Goal: Check status: Check status

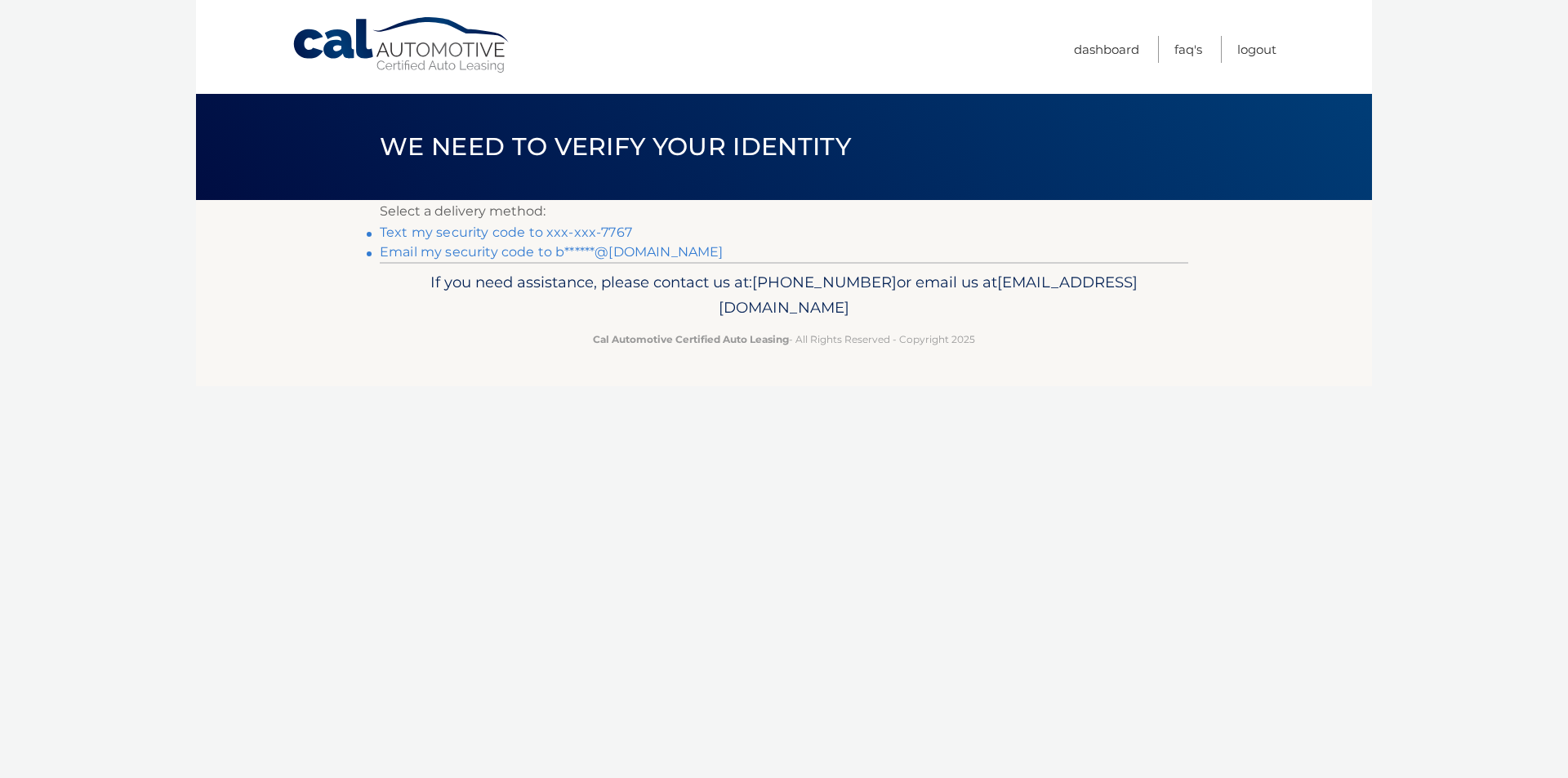
click at [569, 233] on link "Text my security code to xxx-xxx-7767" at bounding box center [505, 232] width 252 height 16
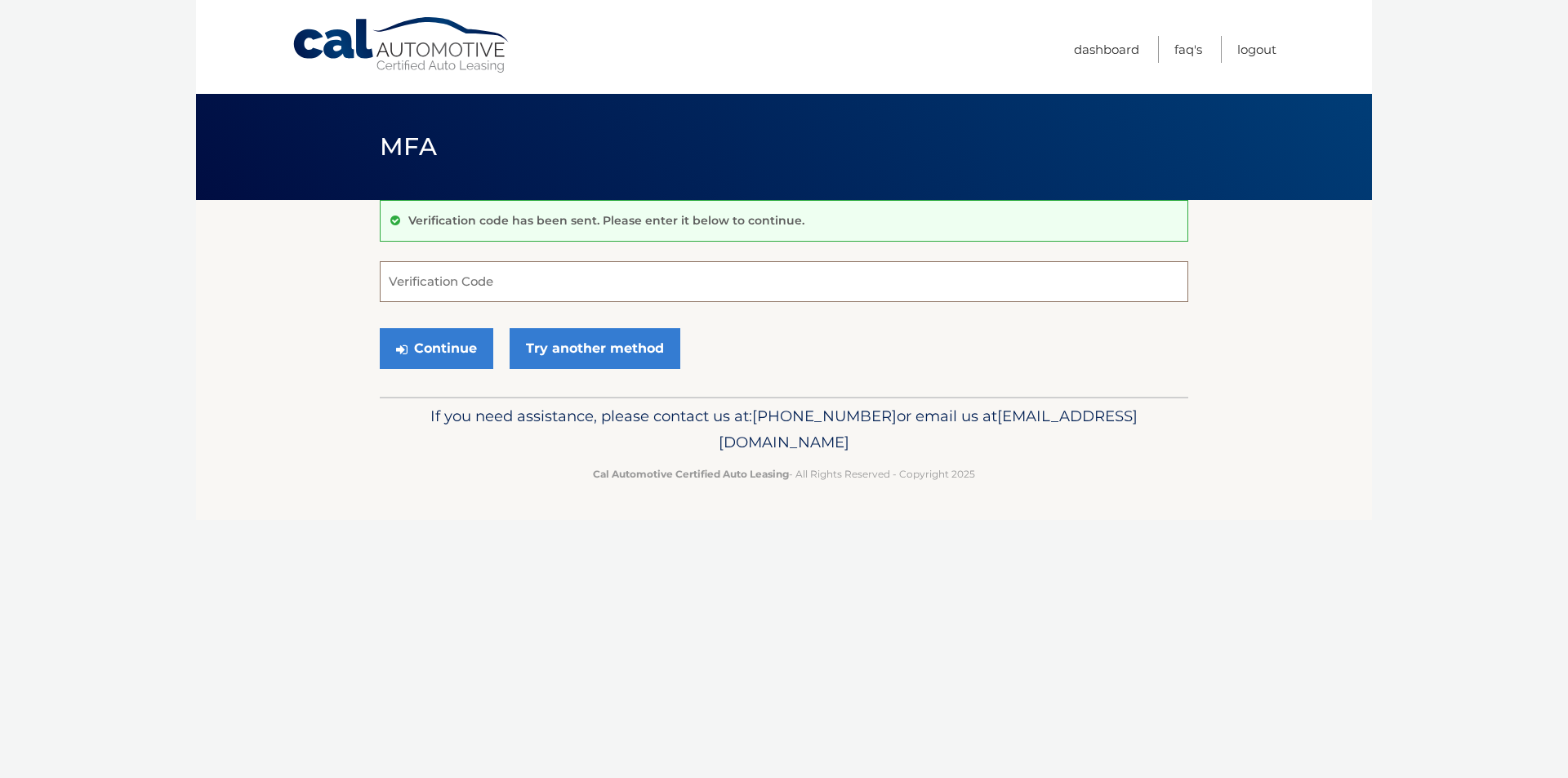
click at [569, 278] on input "Verification Code" at bounding box center [783, 281] width 808 height 41
type input "055820"
click at [379, 328] on button "Continue" at bounding box center [436, 348] width 113 height 41
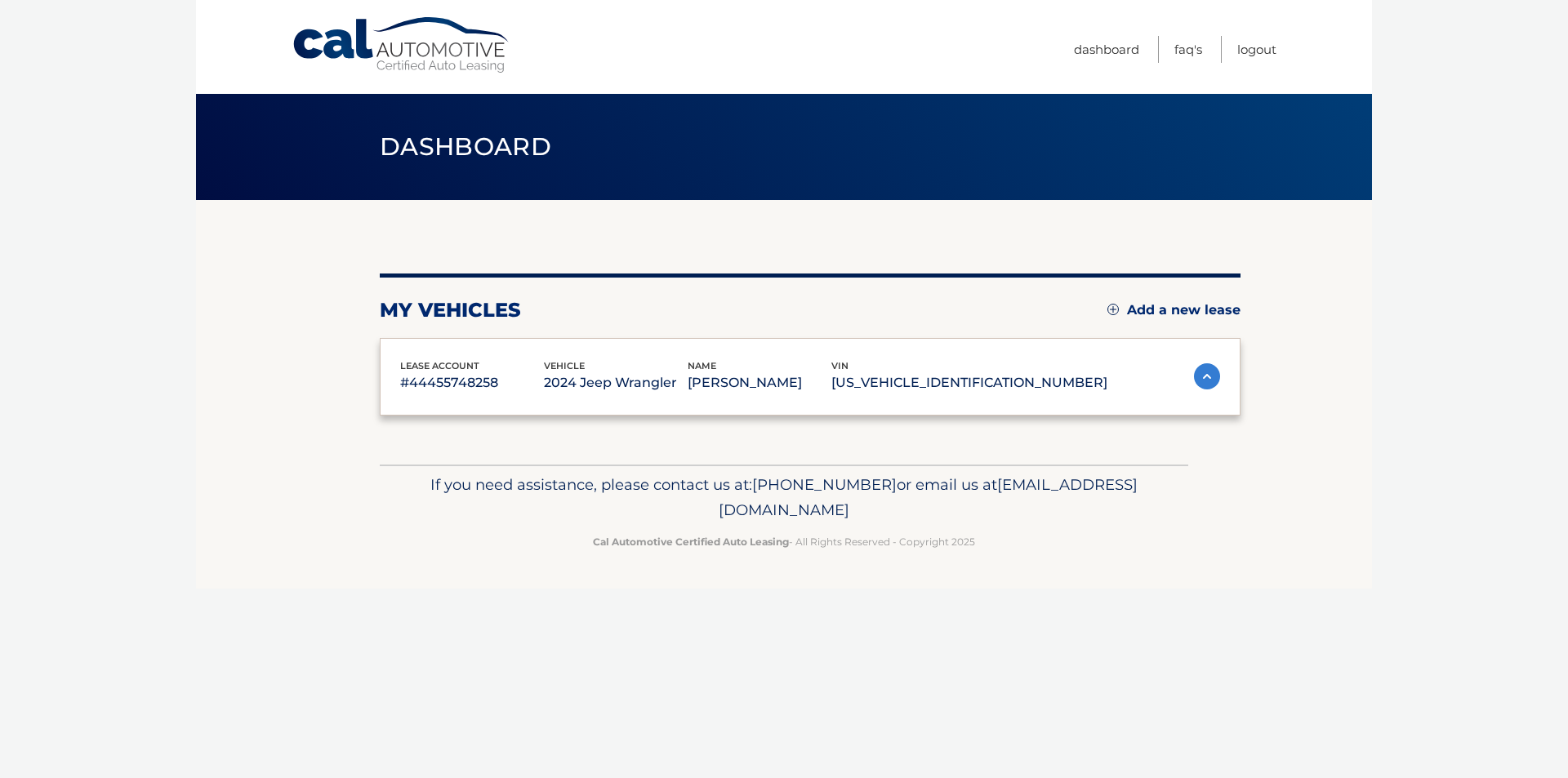
click at [454, 356] on div "lease account #44455748258 vehicle 2024 Jeep Wrangler name DANIEL COSLETT vin 1…" at bounding box center [809, 378] width 860 height 79
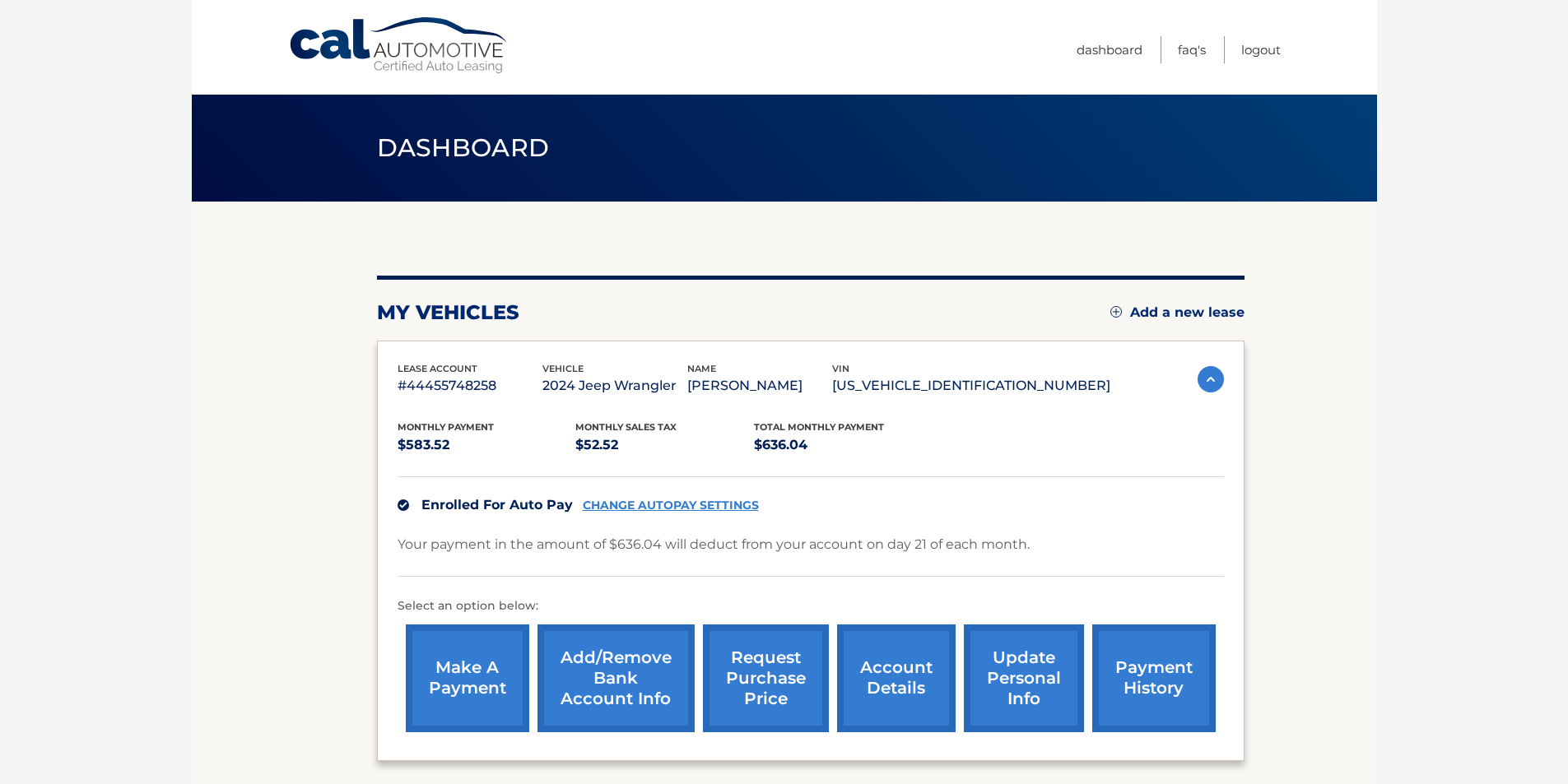
click at [764, 677] on link "request purchase price" at bounding box center [765, 679] width 126 height 108
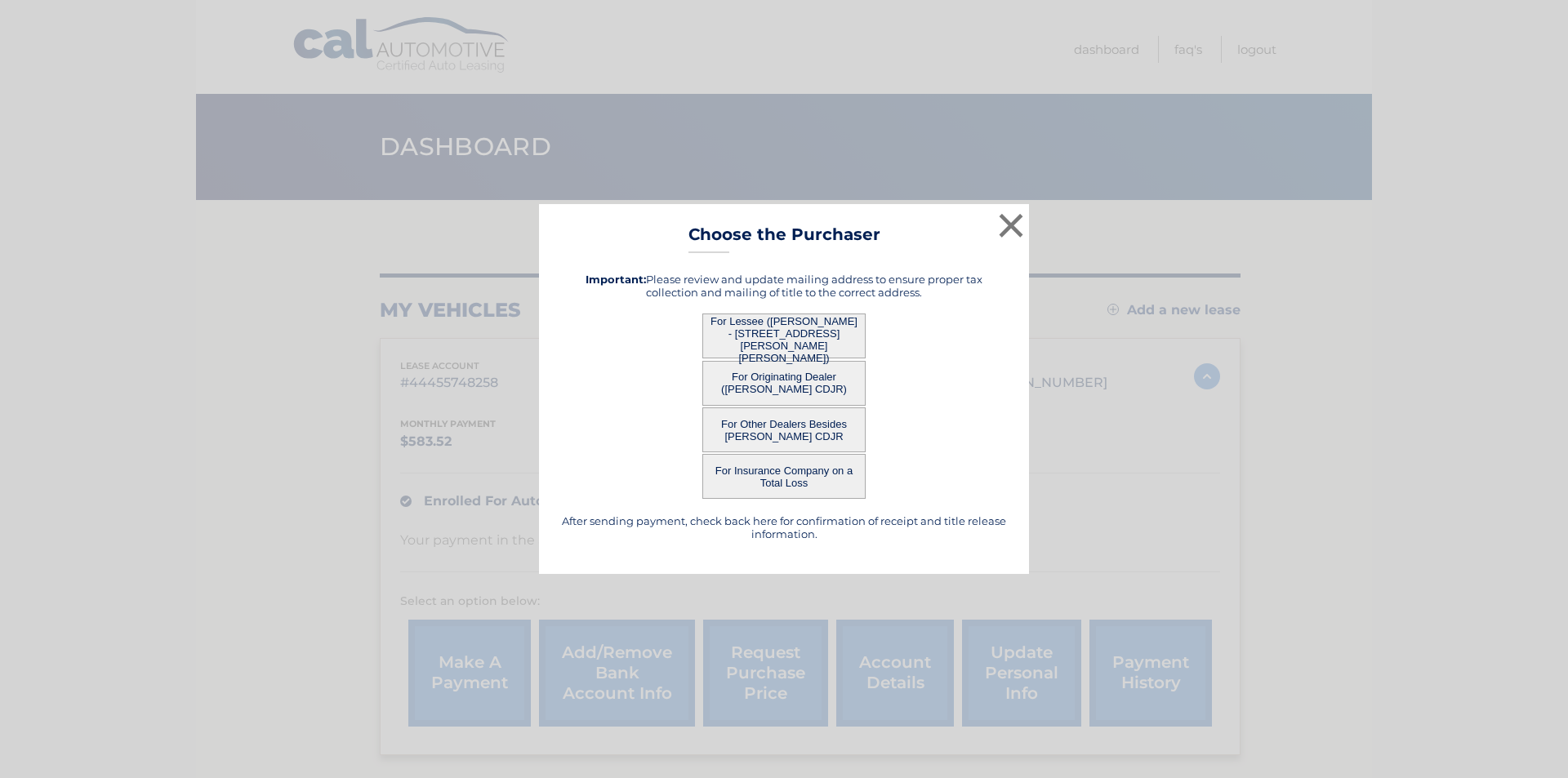
click at [797, 373] on button "For Originating Dealer (RAY PRICE CDJR)" at bounding box center [783, 384] width 163 height 45
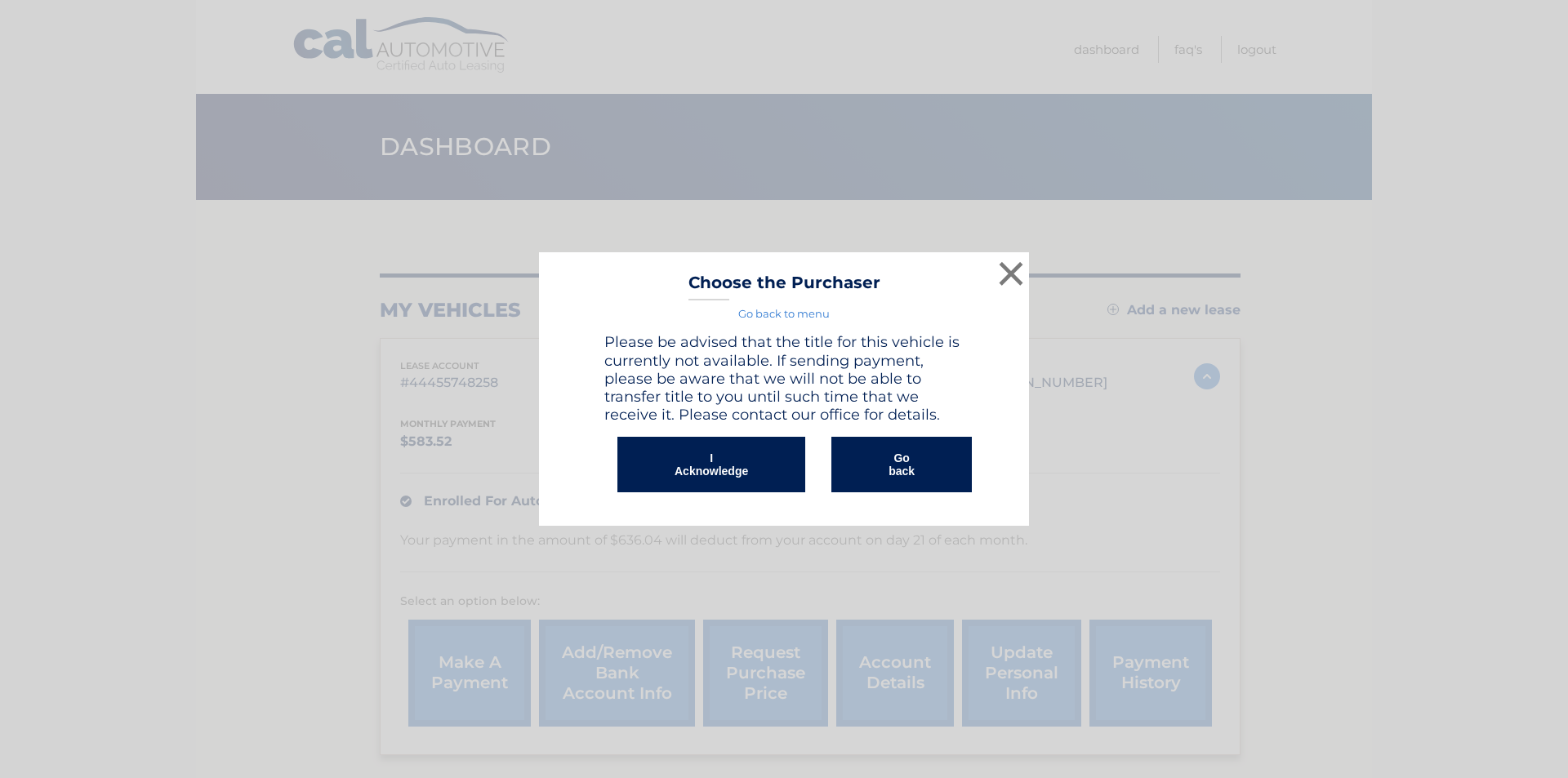
click at [779, 454] on button "I Acknowledge" at bounding box center [711, 464] width 188 height 55
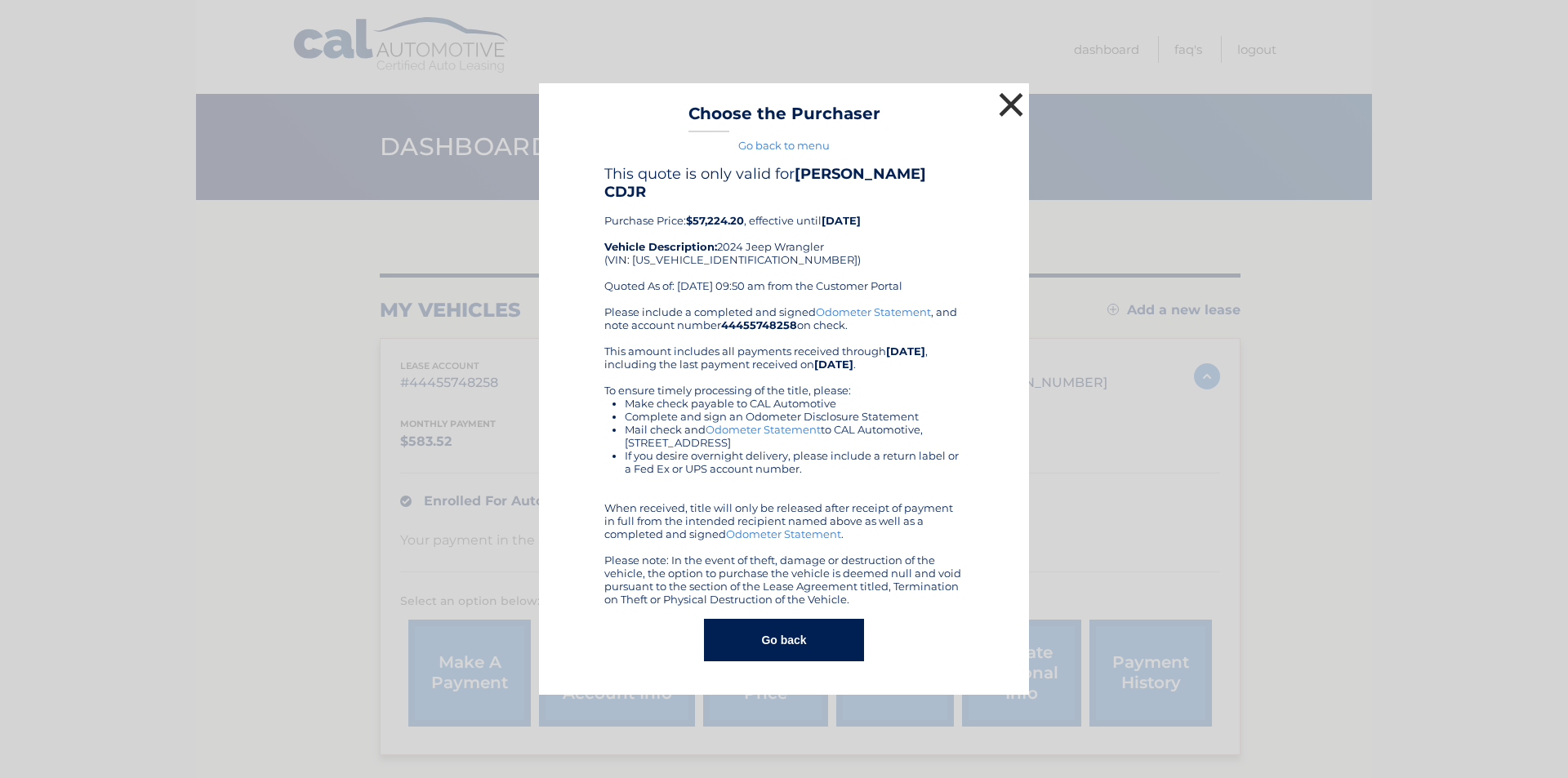
click at [1003, 113] on button "×" at bounding box center [1010, 104] width 33 height 33
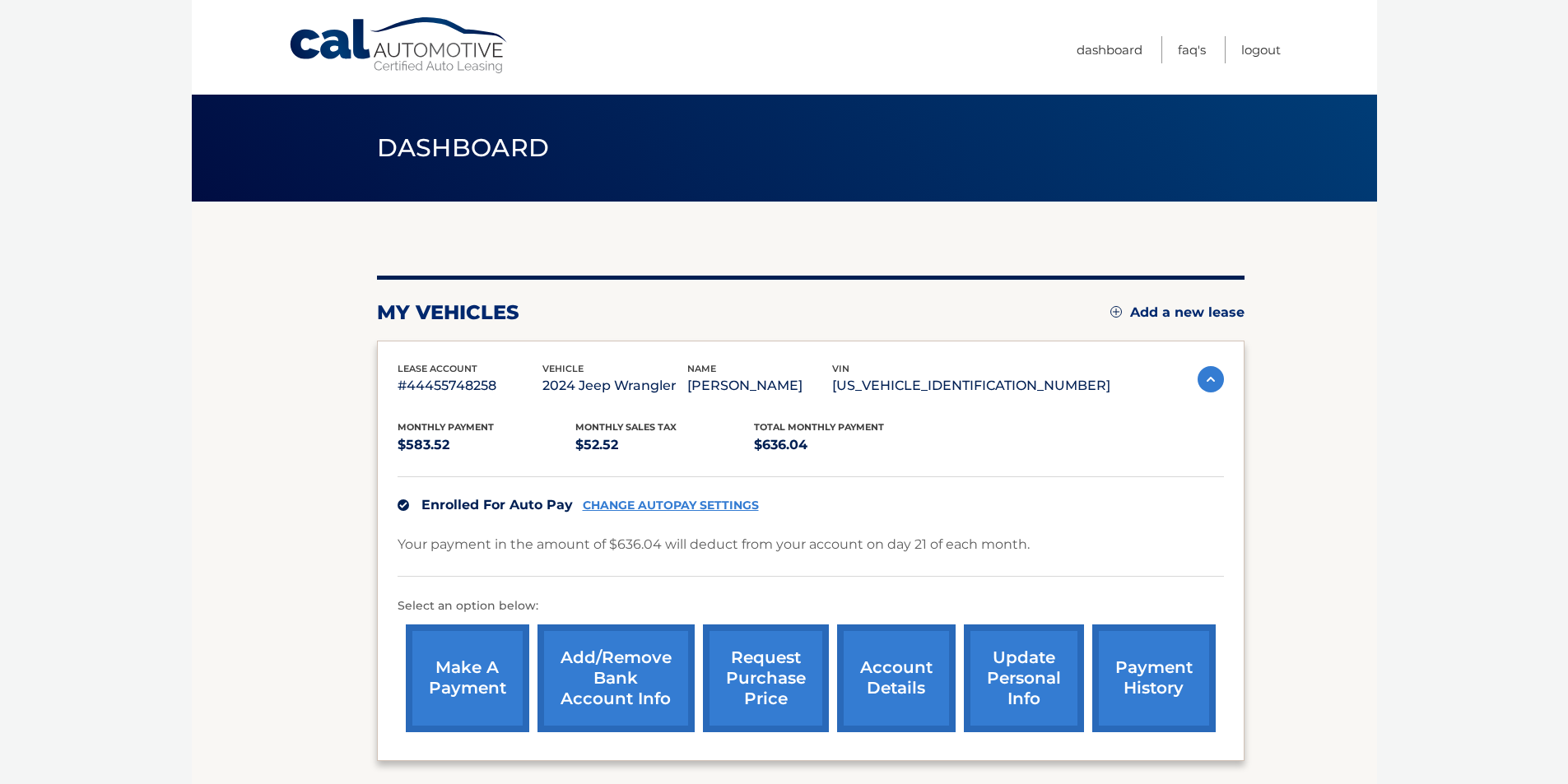
click at [1014, 379] on p "1C4RJXFG6RW355184" at bounding box center [970, 386] width 278 height 23
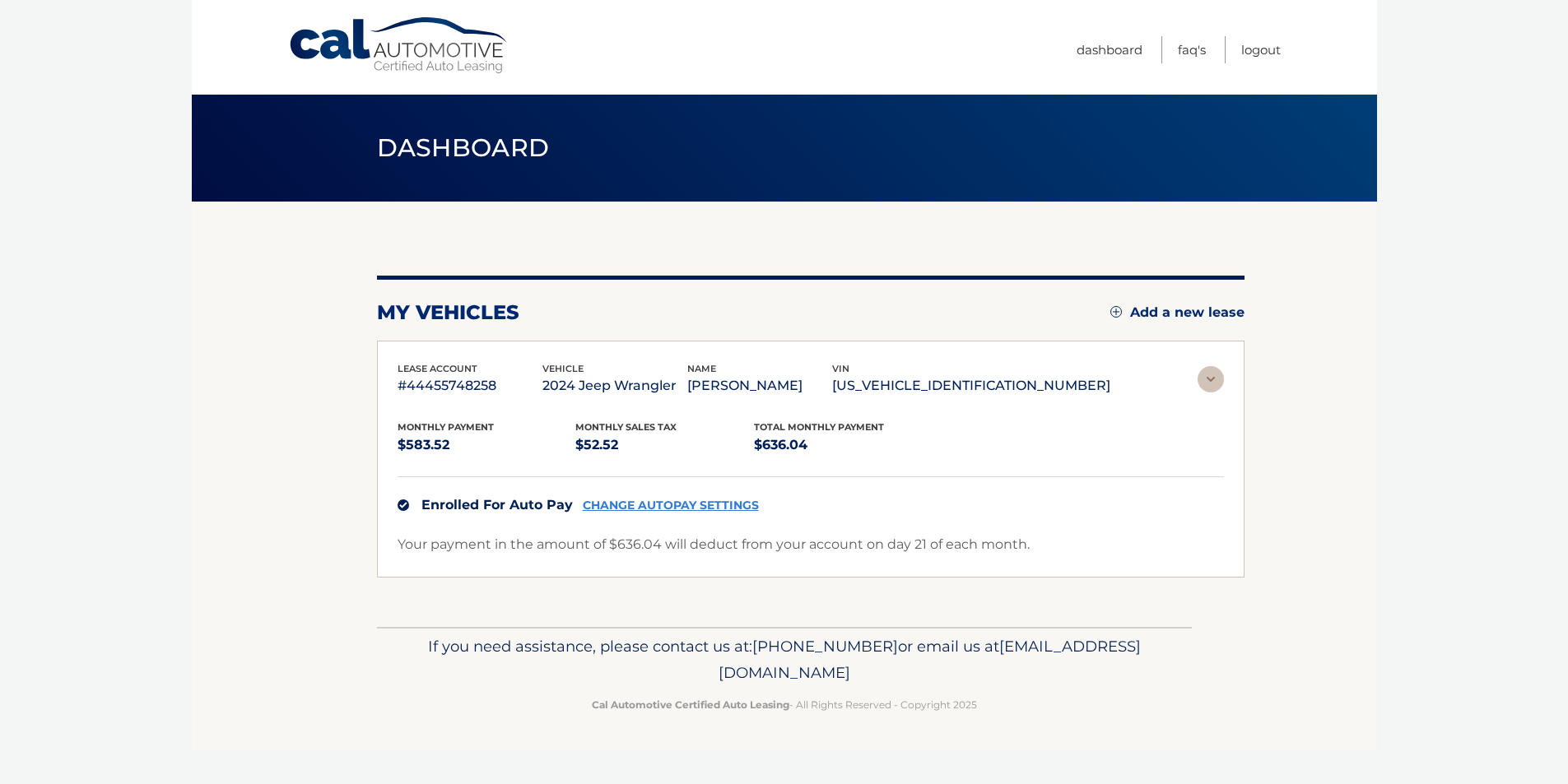
click at [1014, 379] on p "1C4RJXFG6RW355184" at bounding box center [970, 386] width 278 height 23
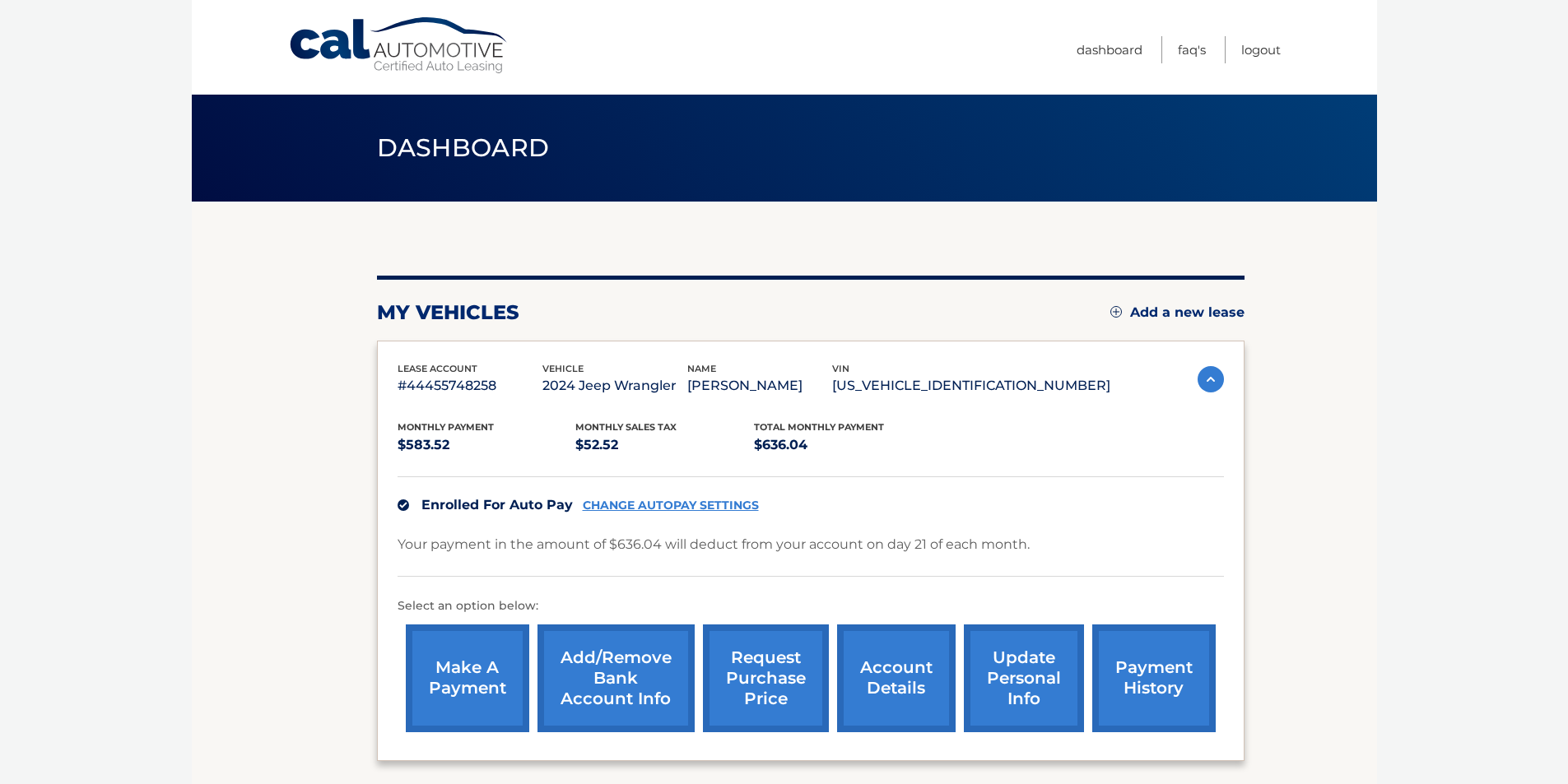
copy p "1C4RJXFG6RW355184"
